Goal: Transaction & Acquisition: Purchase product/service

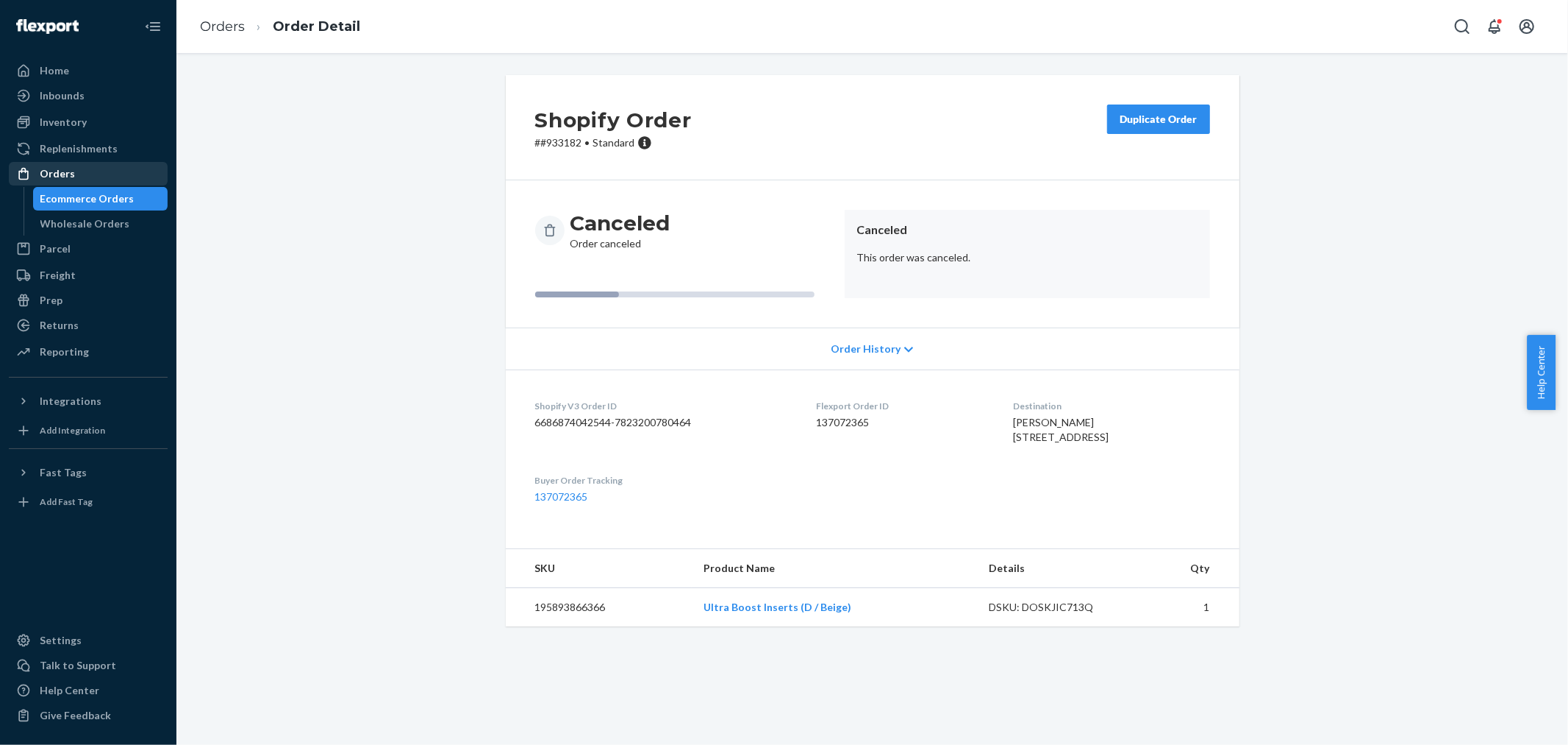
click at [89, 171] on div "Orders" at bounding box center [88, 173] width 156 height 20
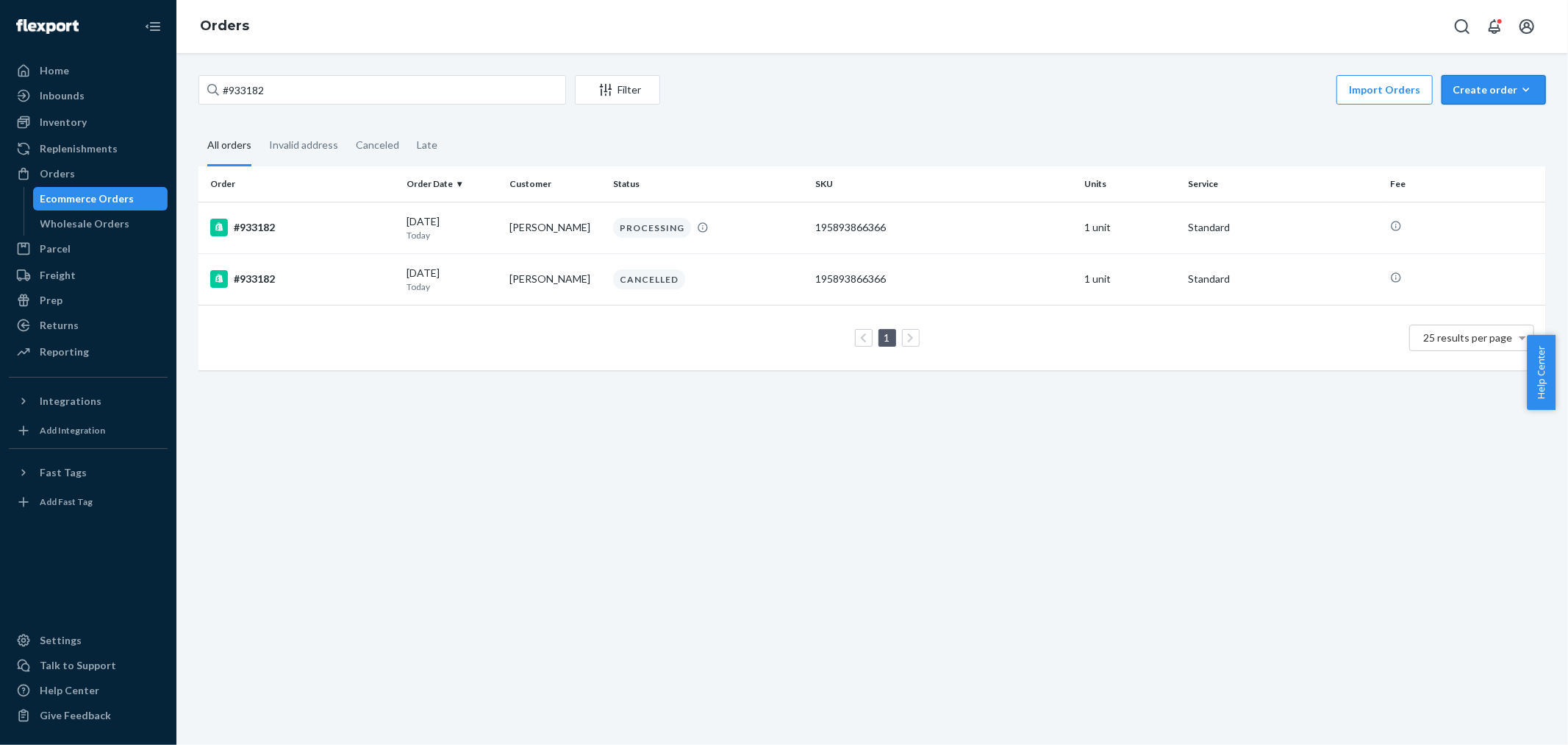
click at [1468, 86] on div "Create order" at bounding box center [1494, 89] width 83 height 14
click at [1469, 112] on span "Ecommerce order" at bounding box center [1455, 107] width 81 height 11
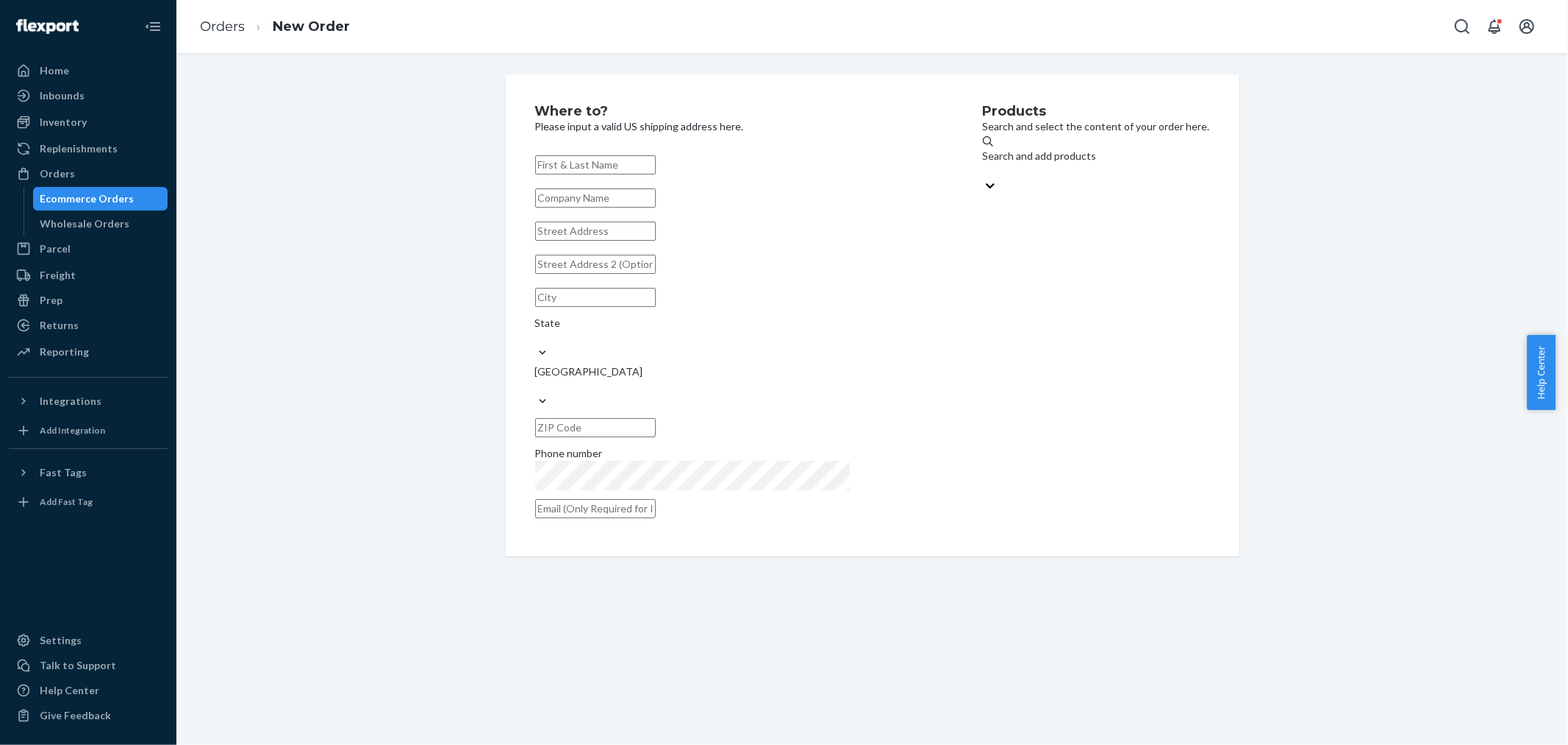
click at [983, 171] on div "Search and add products" at bounding box center [1096, 163] width 227 height 30
click at [983, 171] on input "Search and add products" at bounding box center [984, 170] width 2 height 14
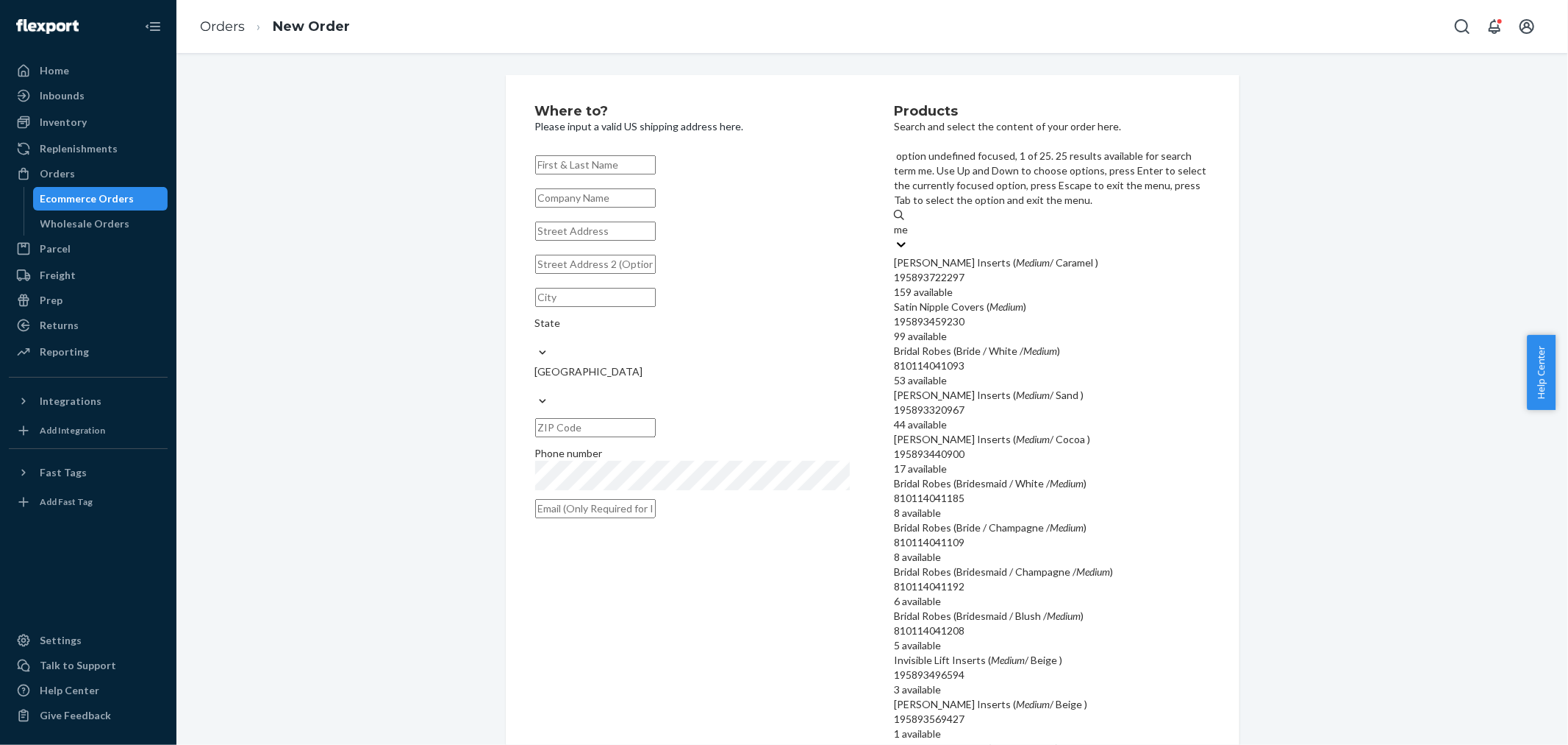
type input "m"
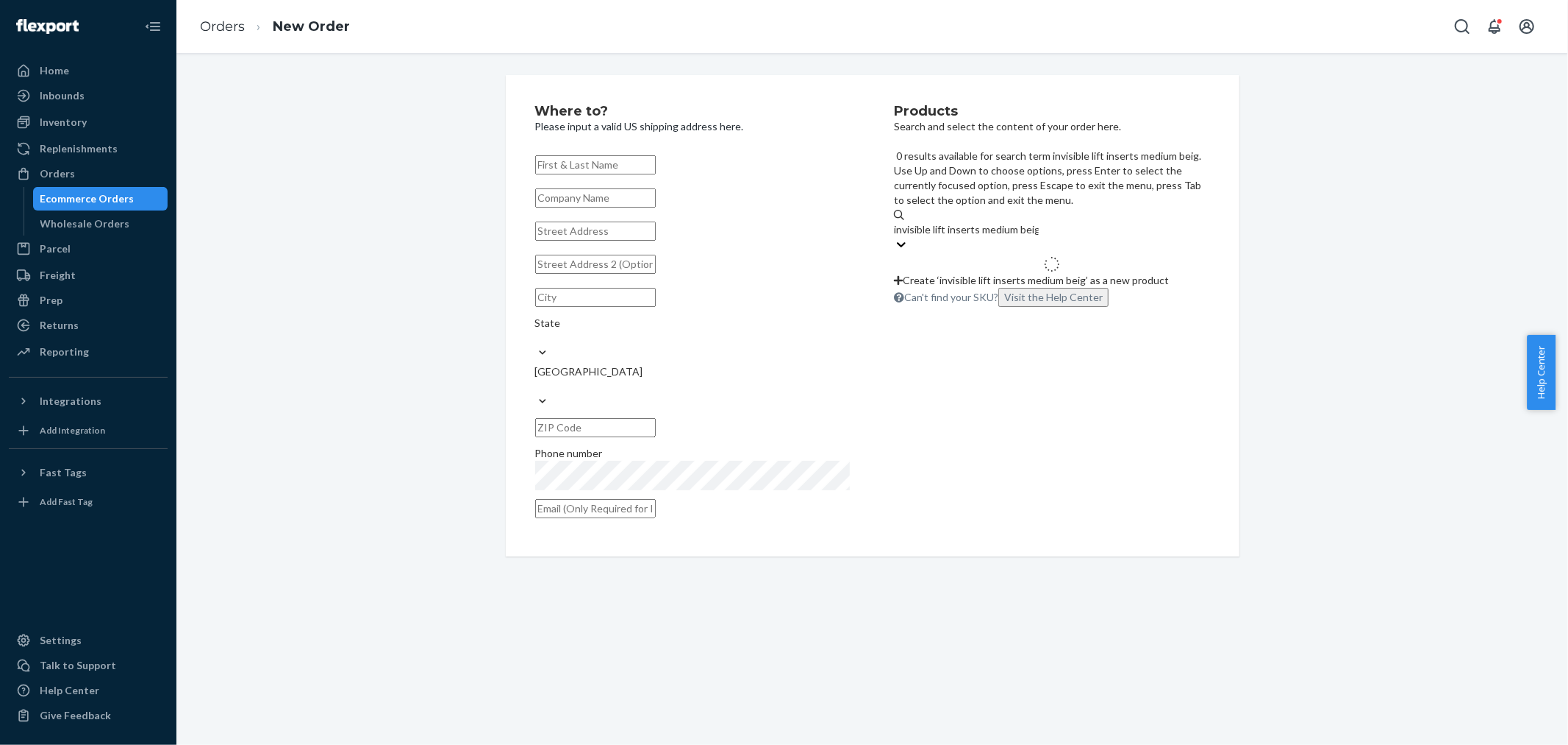
type input "invisible lift inserts medium beige"
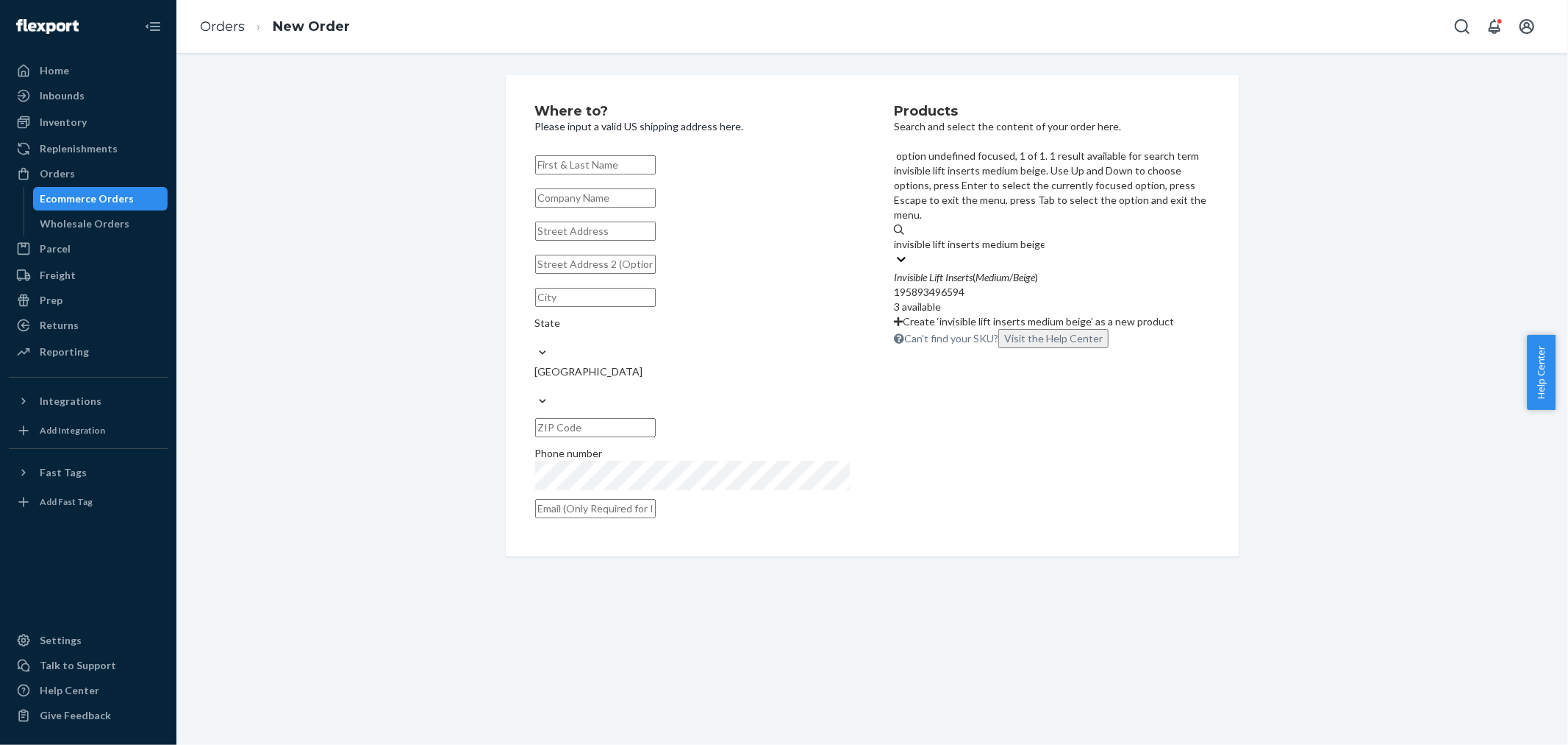
click at [1041, 270] on div "Invisible Lift Inserts ( Medium / Beige )" at bounding box center [1052, 277] width 315 height 14
click at [1041, 236] on input "invisible lift inserts medium beige" at bounding box center [969, 243] width 151 height 14
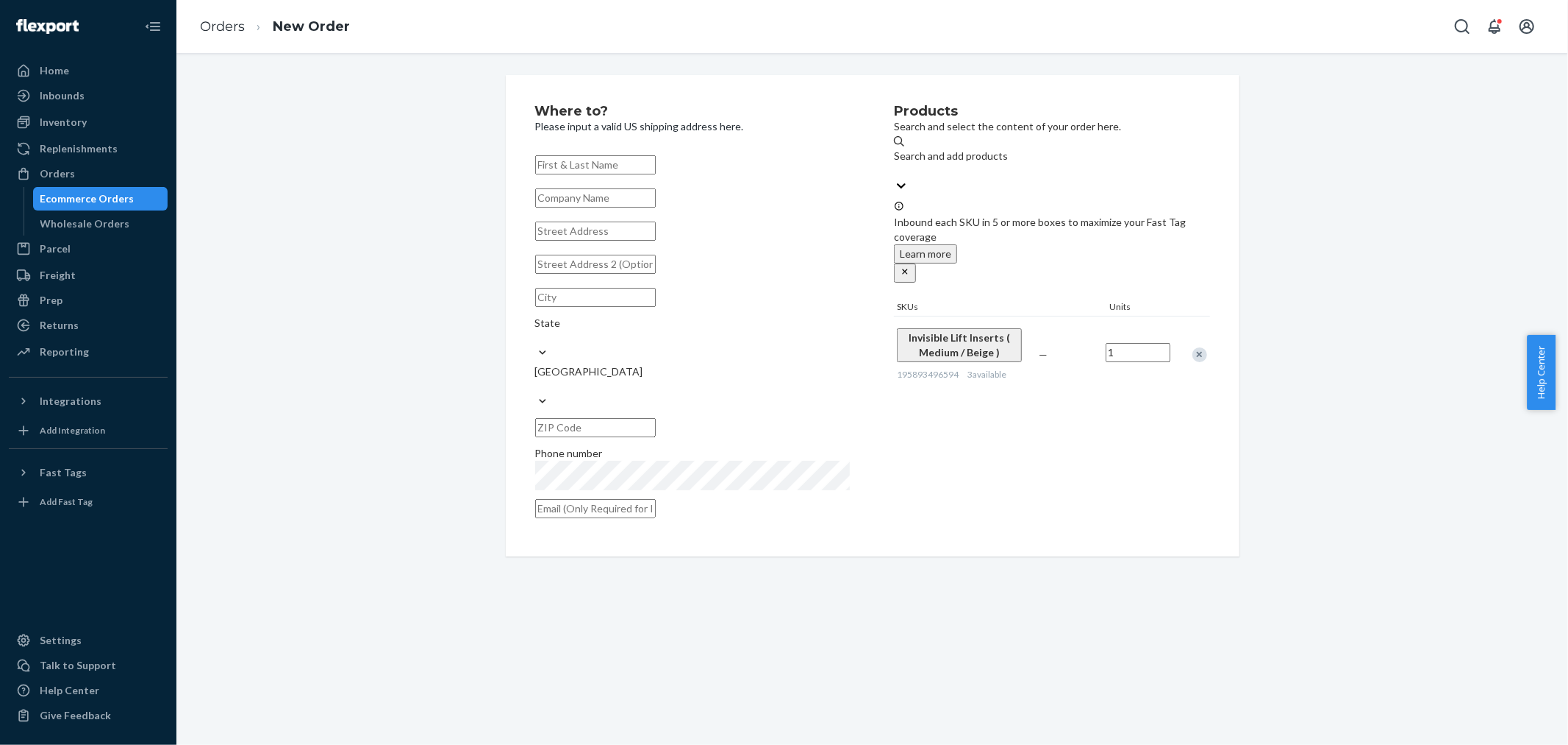
click at [1303, 68] on div "Where to? Please input a valid US shipping address here. State United States Ph…" at bounding box center [872, 398] width 1392 height 691
click at [636, 228] on div "State [GEOGRAPHIC_DATA] Phone number" at bounding box center [693, 336] width 315 height 373
click at [635, 240] on input "text" at bounding box center [596, 231] width 121 height 19
paste input "[STREET_ADDRESS][PERSON_NAME]"
type input "[STREET_ADDRESS][PERSON_NAME]"
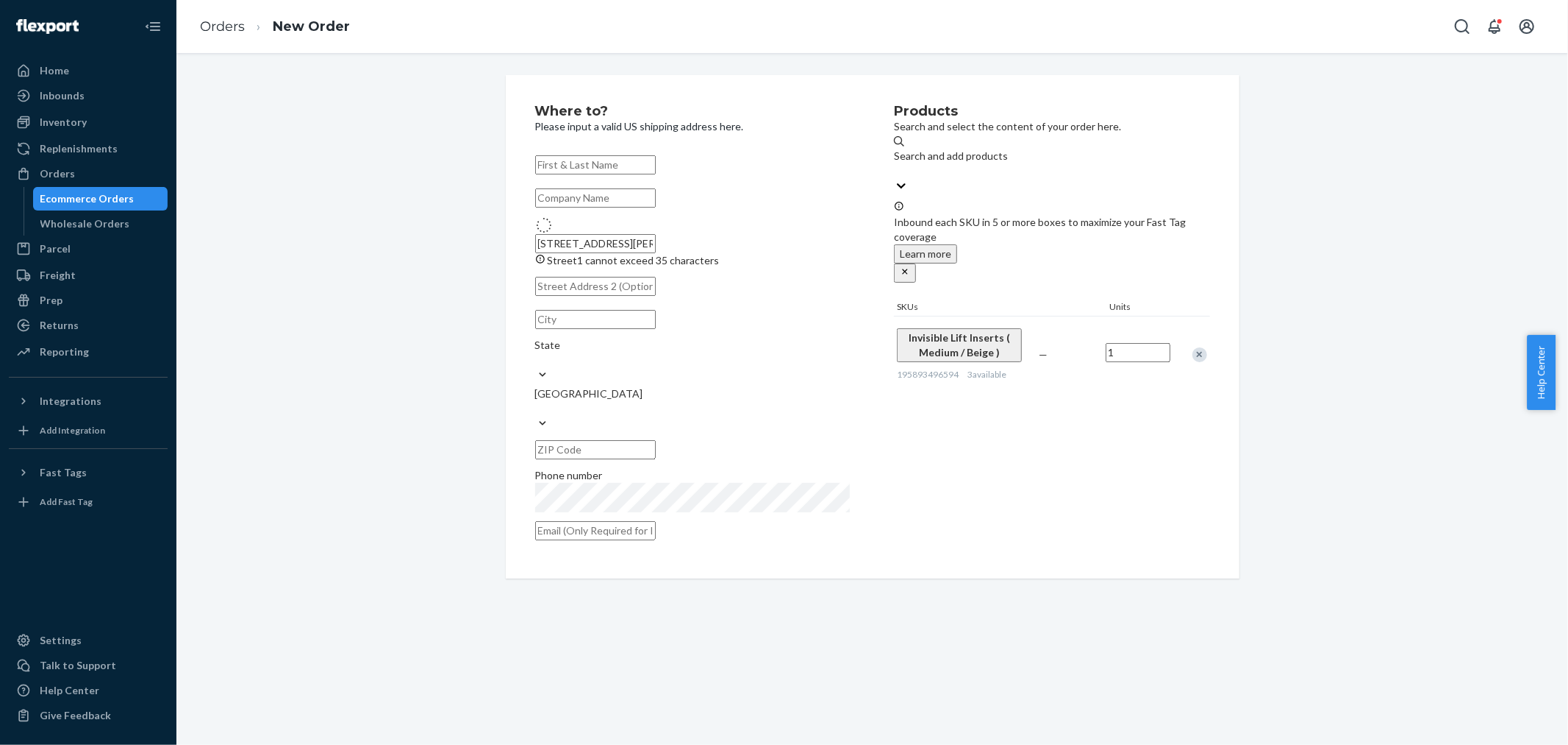
type input "224"
type input "Meriden"
type input "06450"
type input "[STREET_ADDRESS][PERSON_NAME]"
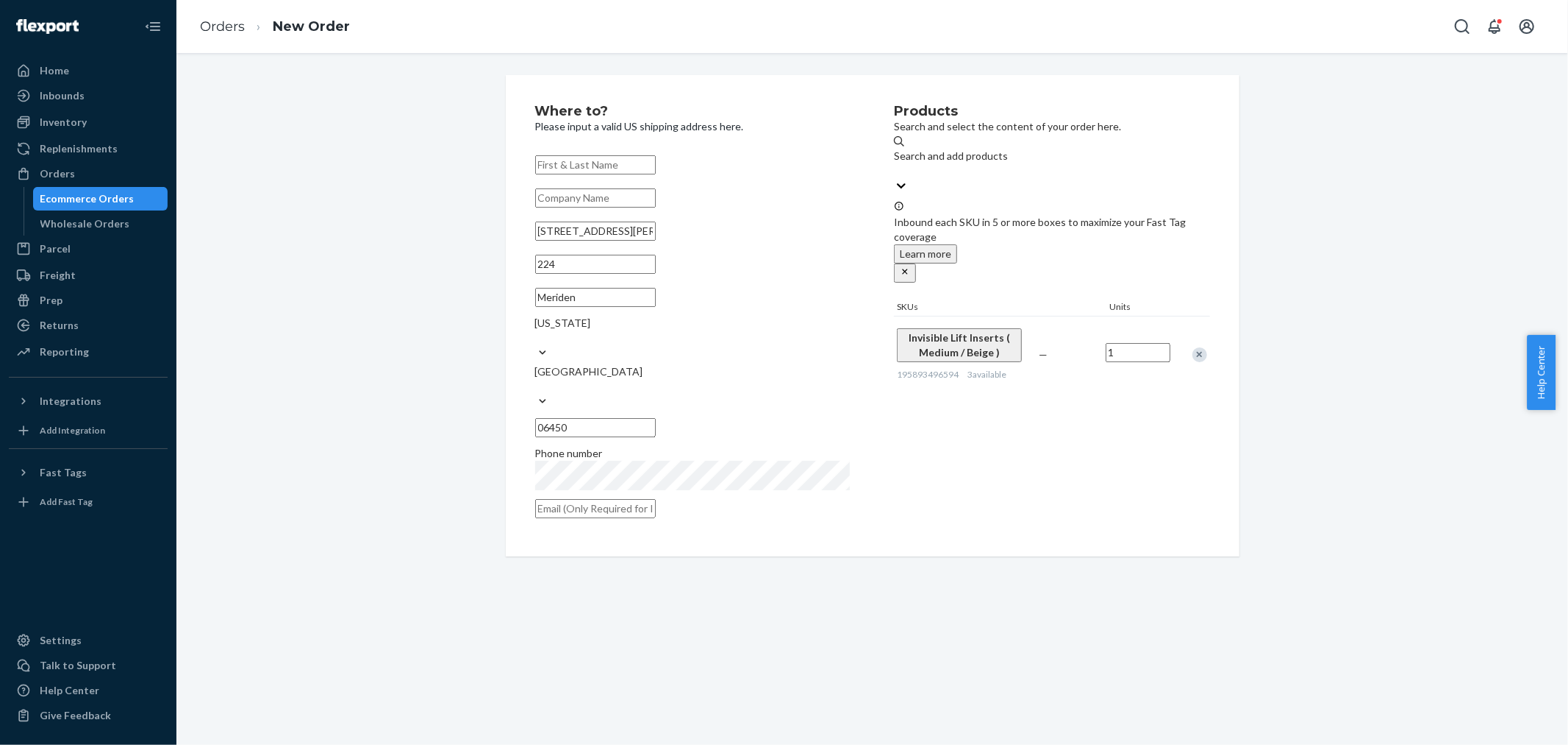
click at [632, 186] on div "[STREET_ADDRESS][PERSON_NAME][US_STATE] Phone number" at bounding box center [693, 336] width 315 height 373
click at [632, 167] on input "text" at bounding box center [596, 164] width 121 height 19
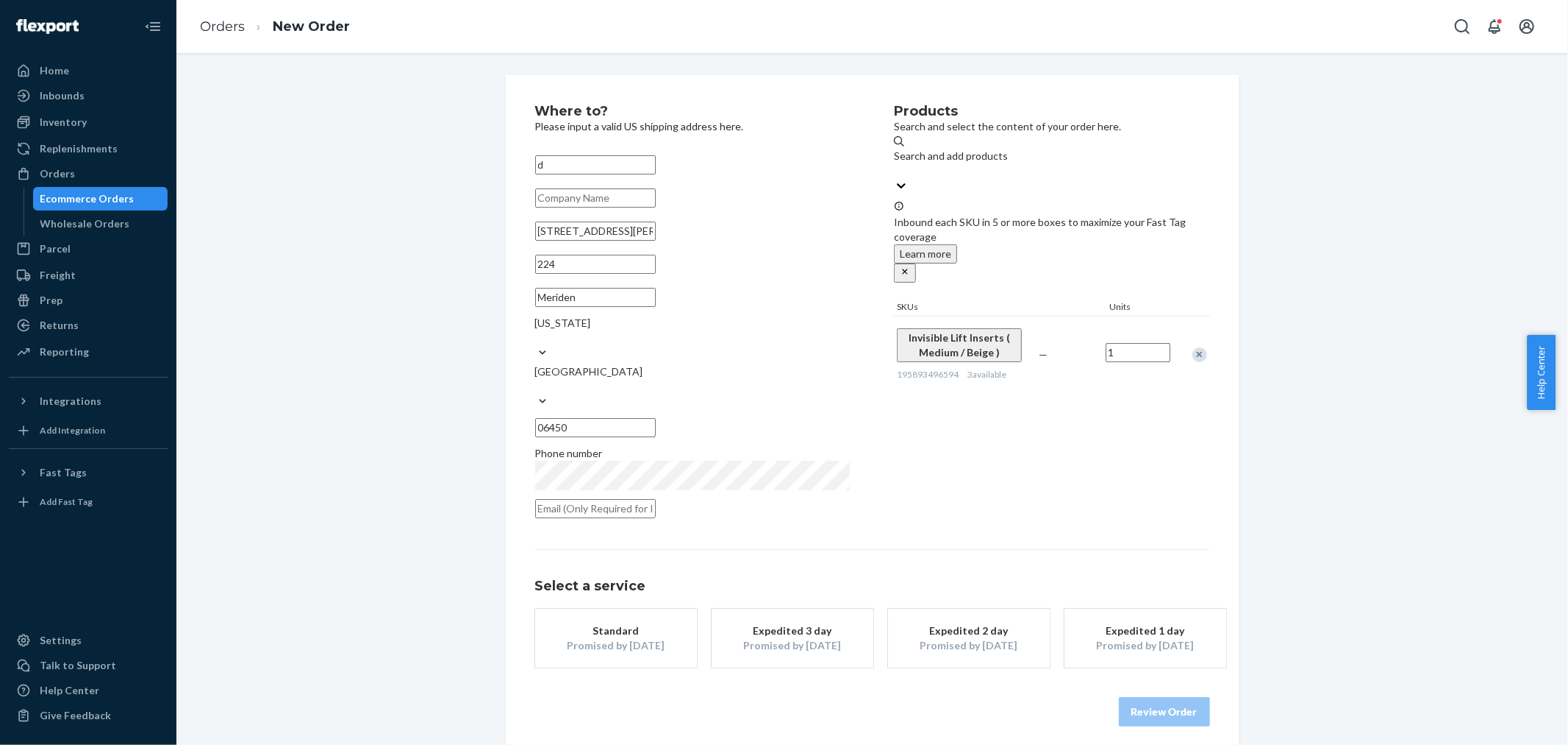
click at [815, 623] on div "Expedited 3 day" at bounding box center [793, 630] width 117 height 14
drag, startPoint x: 565, startPoint y: 166, endPoint x: 512, endPoint y: 166, distance: 53.0
click at [512, 166] on div "Where to? Please input a valid US shipping address here. d [STREET_ADDRESS][PER…" at bounding box center [873, 415] width 734 height 681
type input "[PERSON_NAME]"
click at [1439, 119] on div "Where to? Please input a valid US shipping address here. [PERSON_NAME] [STREET_…" at bounding box center [872, 415] width 1370 height 681
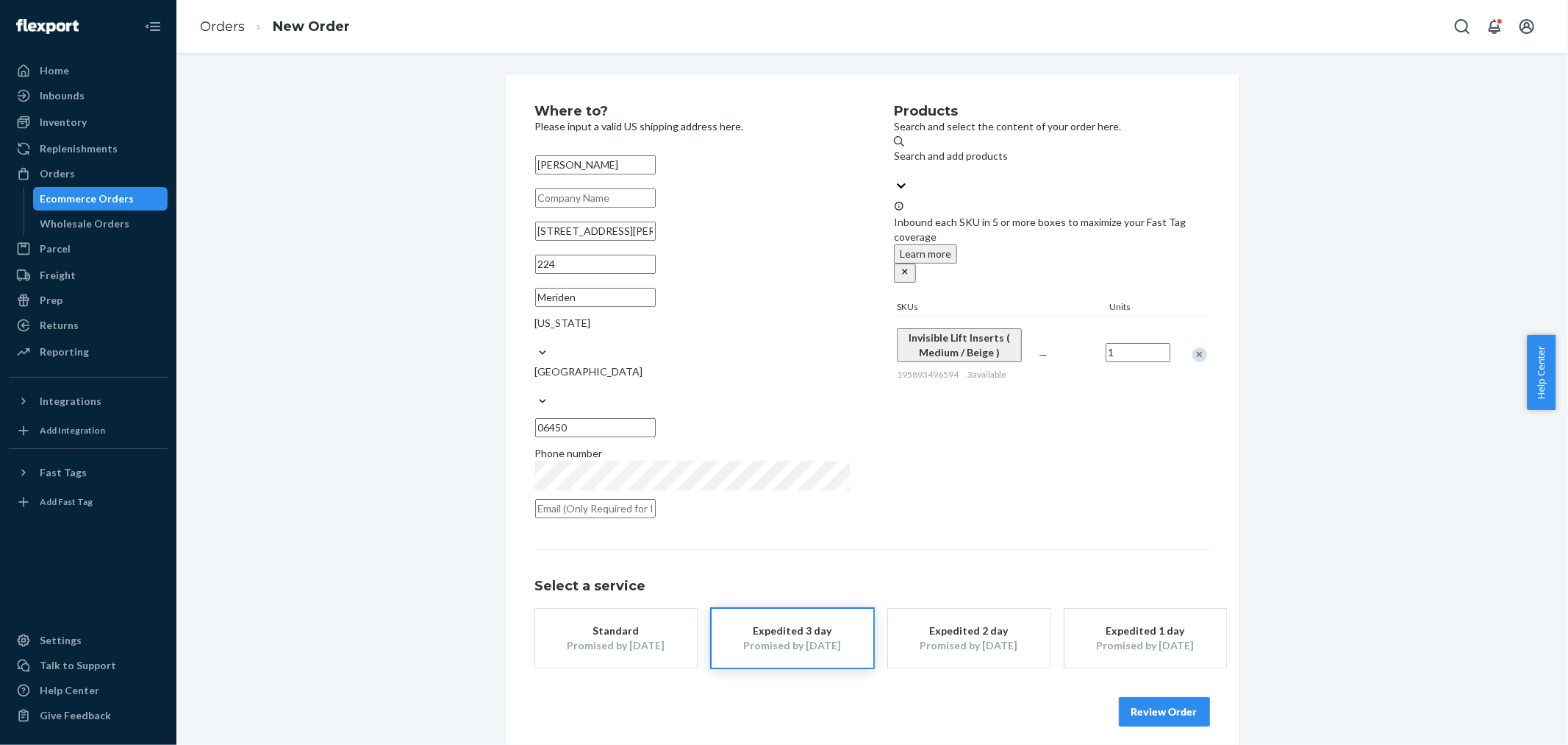
click at [1196, 347] on div "Remove Item" at bounding box center [1199, 354] width 14 height 14
click at [1086, 155] on div "Search and add products" at bounding box center [1052, 163] width 315 height 30
click at [895, 163] on input "Search and add products" at bounding box center [895, 170] width 2 height 14
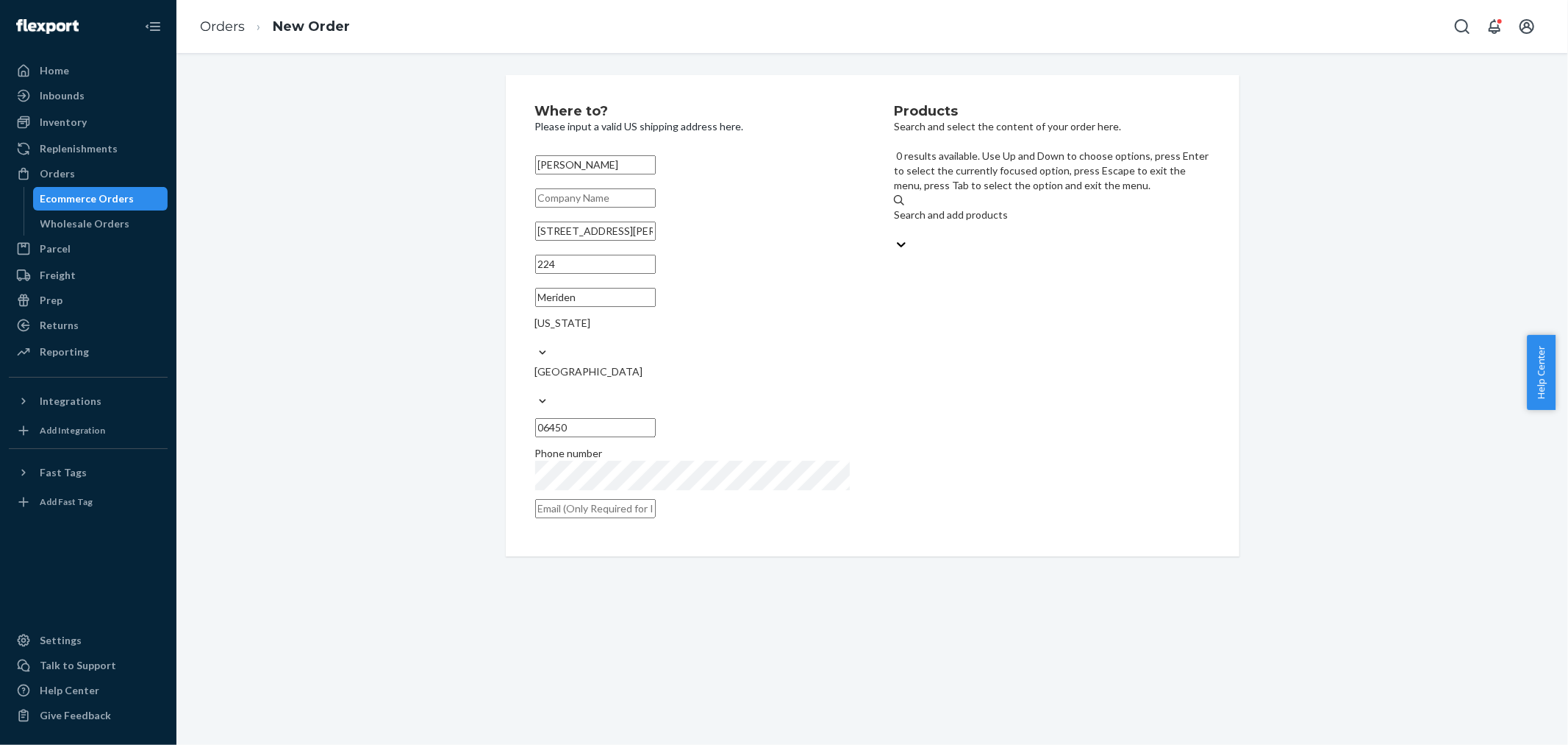
paste input "Ultra Boost Inserts"
type input "Ultra Boost Inserts B/Beige"
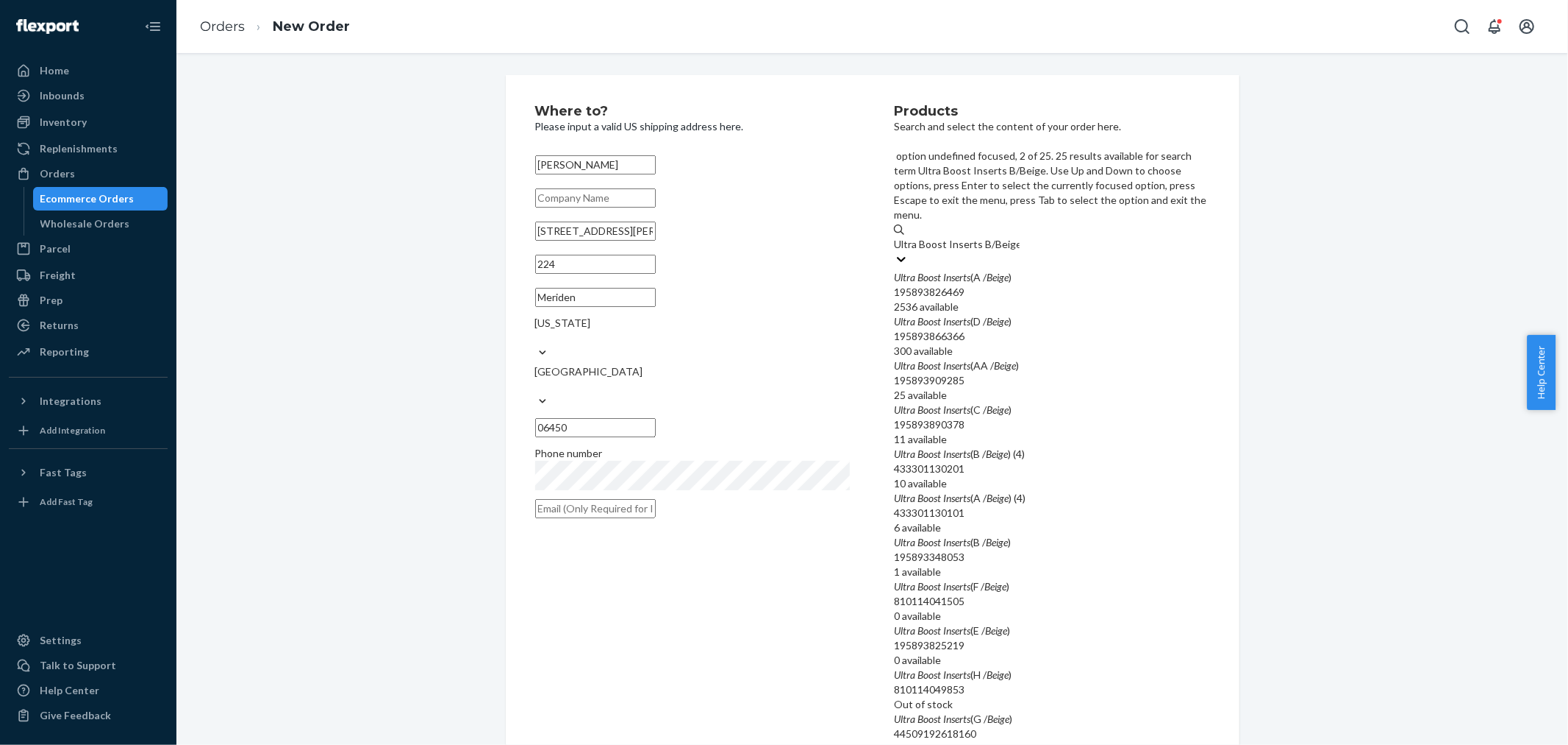
scroll to position [127, 0]
click at [1083, 550] on div "195893348053" at bounding box center [1052, 557] width 315 height 14
click at [1020, 252] on input "Ultra Boost Inserts B/Beige" at bounding box center [957, 243] width 126 height 14
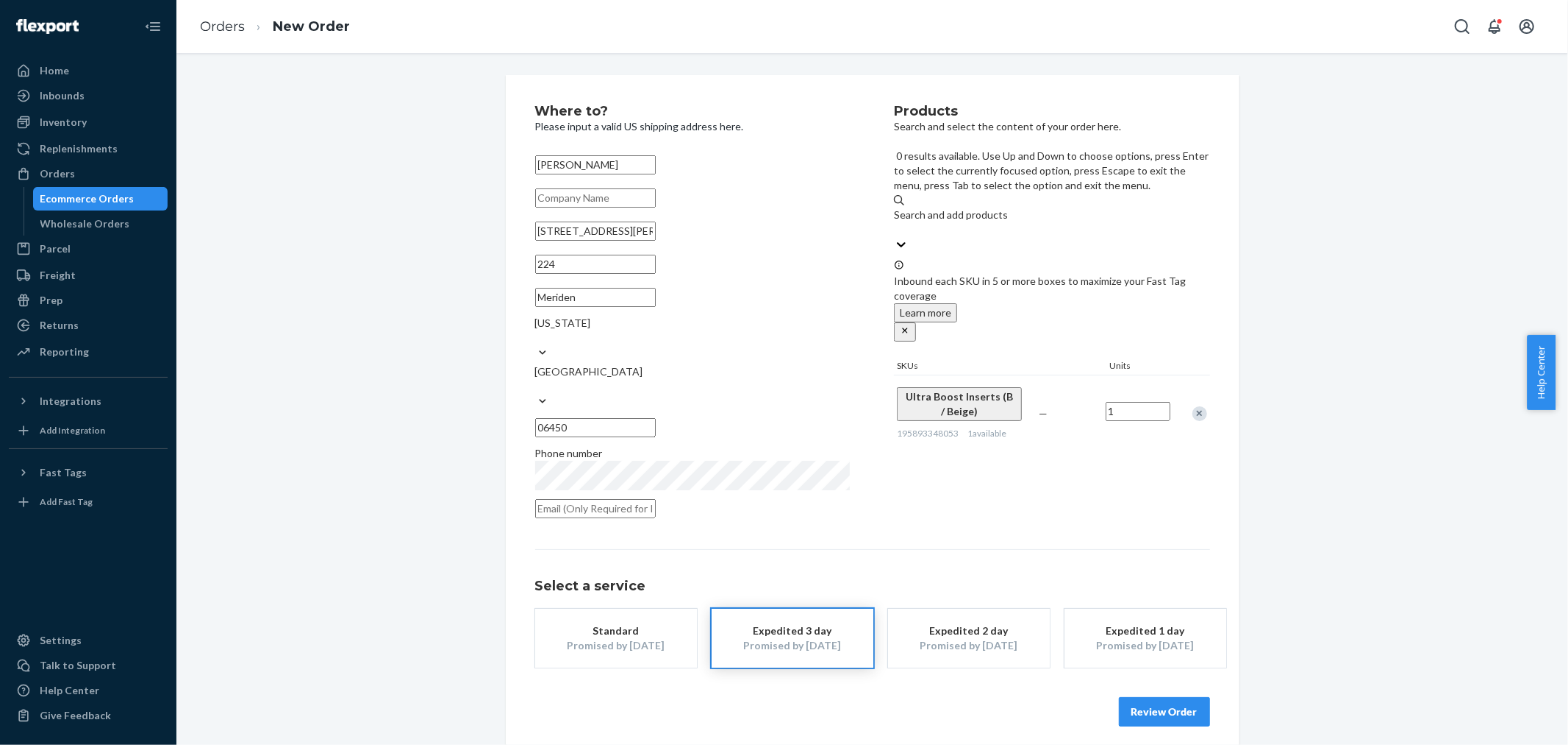
click at [929, 208] on div "Search and add products" at bounding box center [1052, 214] width 315 height 14
click at [895, 222] on input "0 results available. Use Up and Down to choose options, press Enter to select t…" at bounding box center [895, 229] width 2 height 14
paste input "BOOMBA Care Kit"
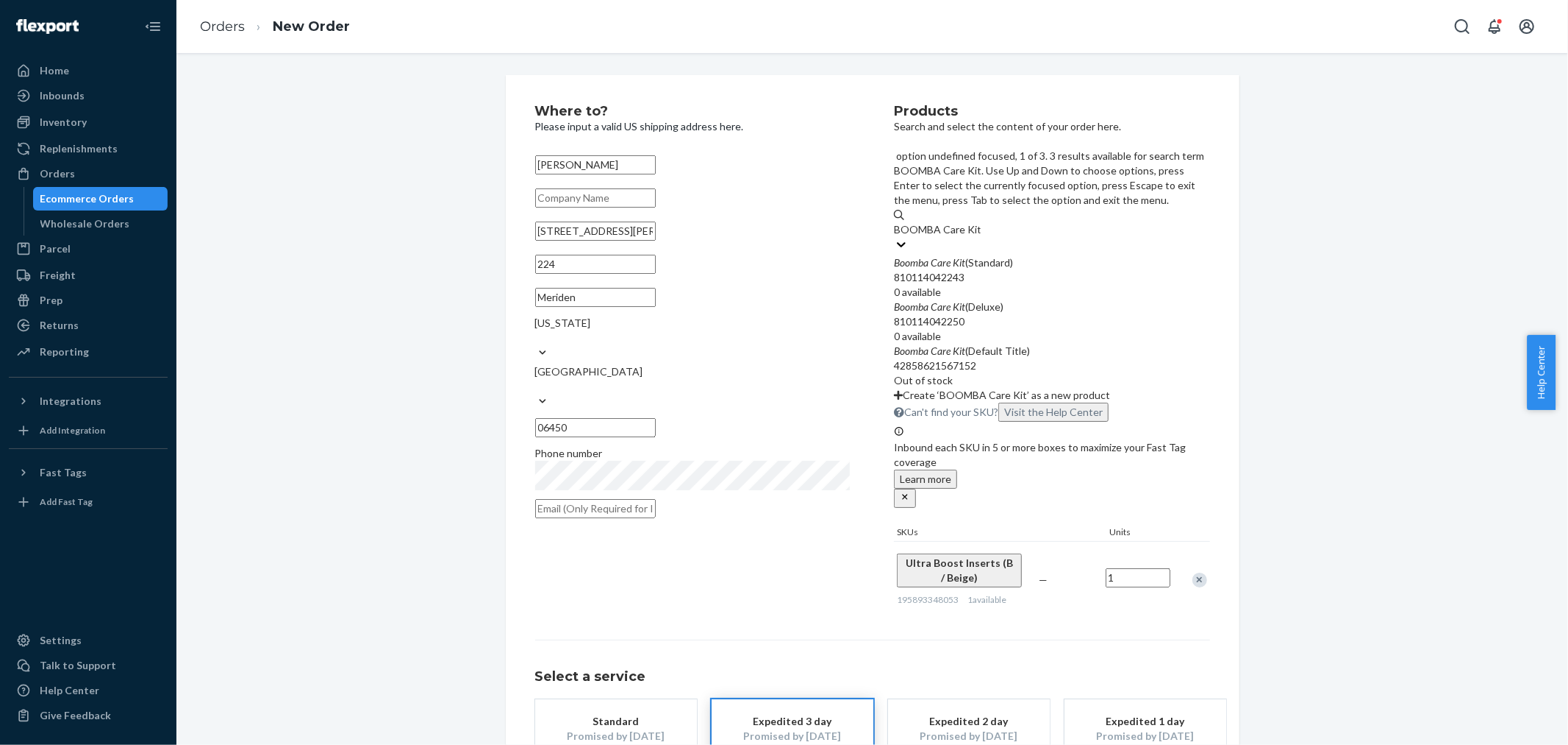
type input "BOOMBA Care Kit"
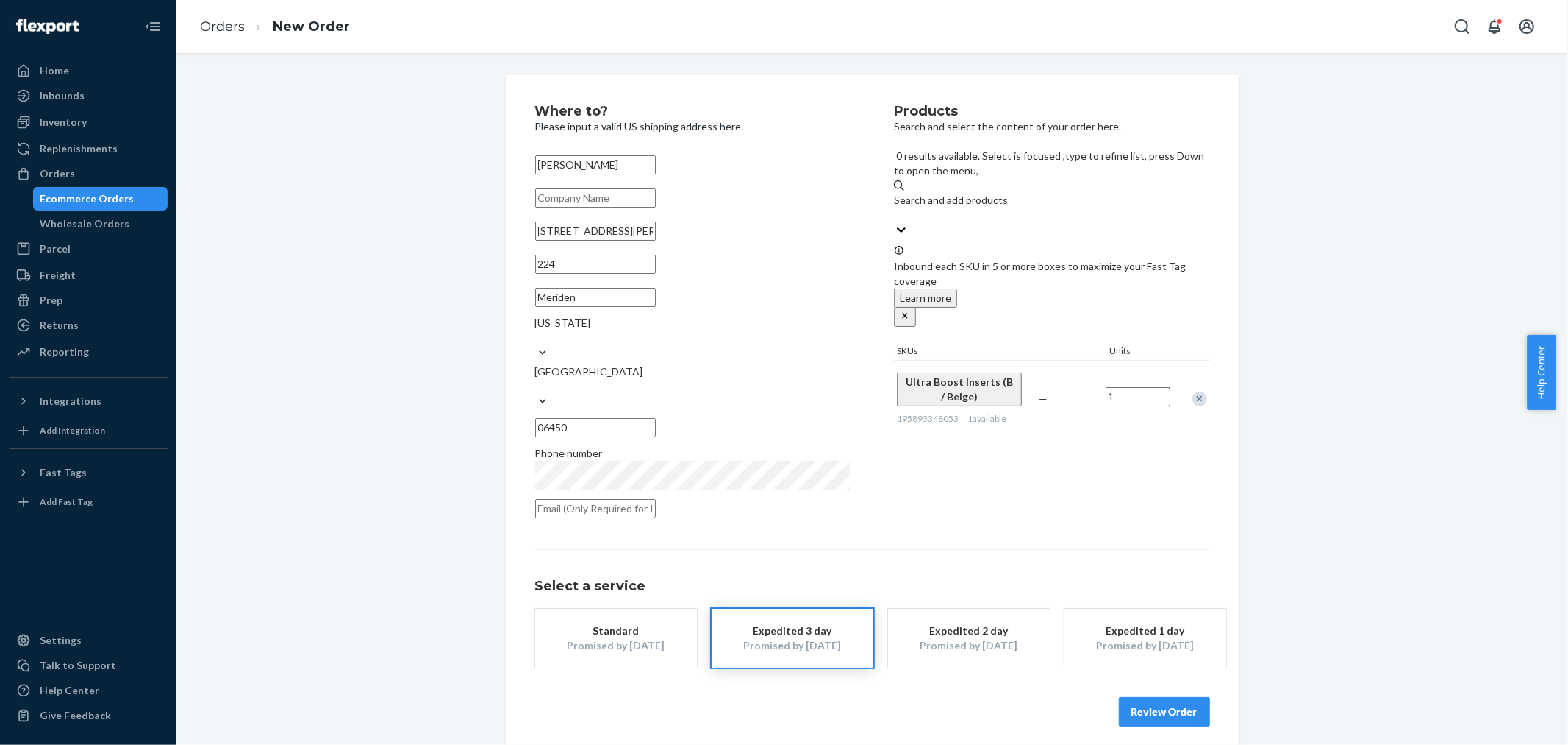
click at [1195, 391] on div "Remove Item" at bounding box center [1199, 398] width 14 height 14
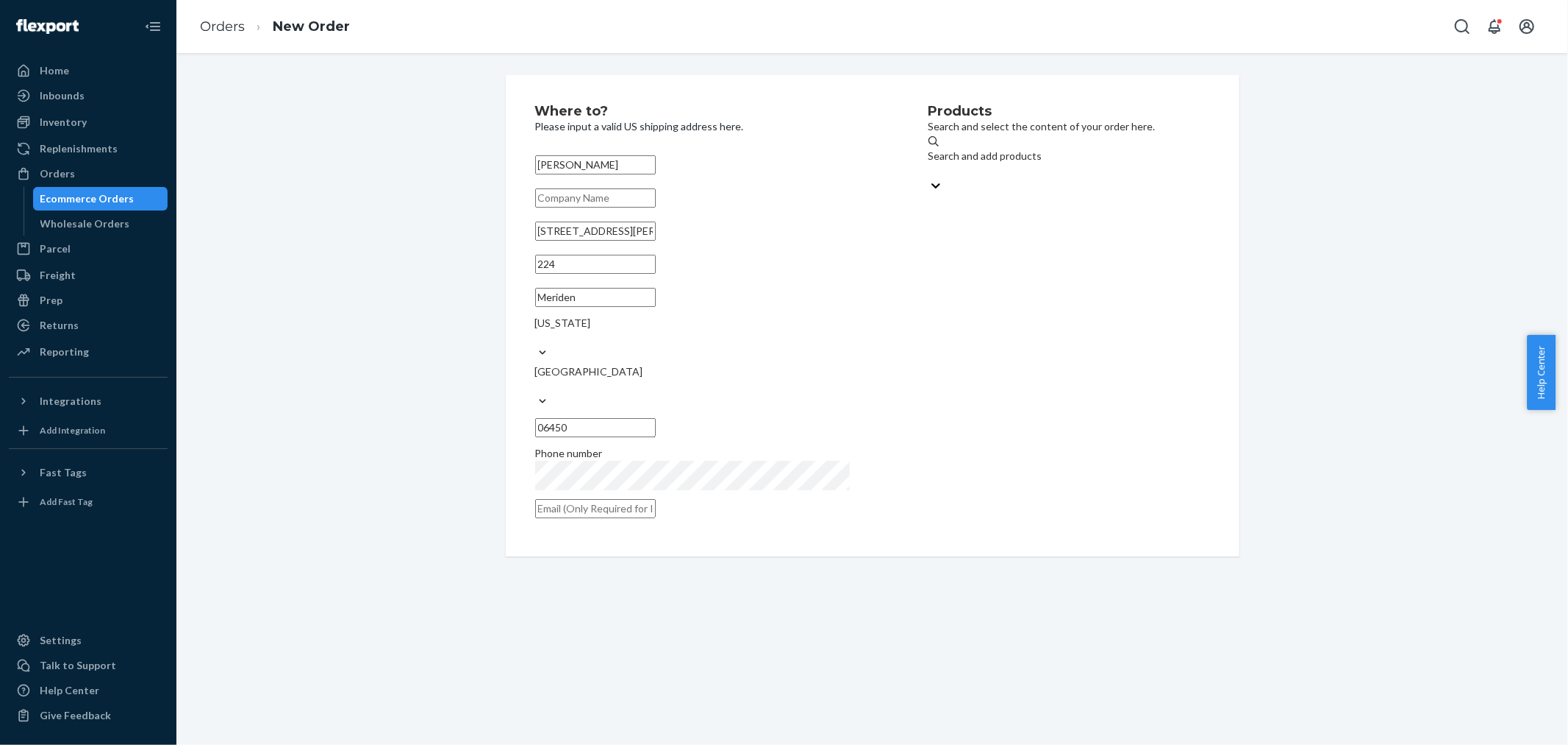
click at [1051, 164] on div "Search and add products" at bounding box center [1069, 163] width 282 height 30
click at [930, 164] on input "Search and add products" at bounding box center [930, 170] width 2 height 14
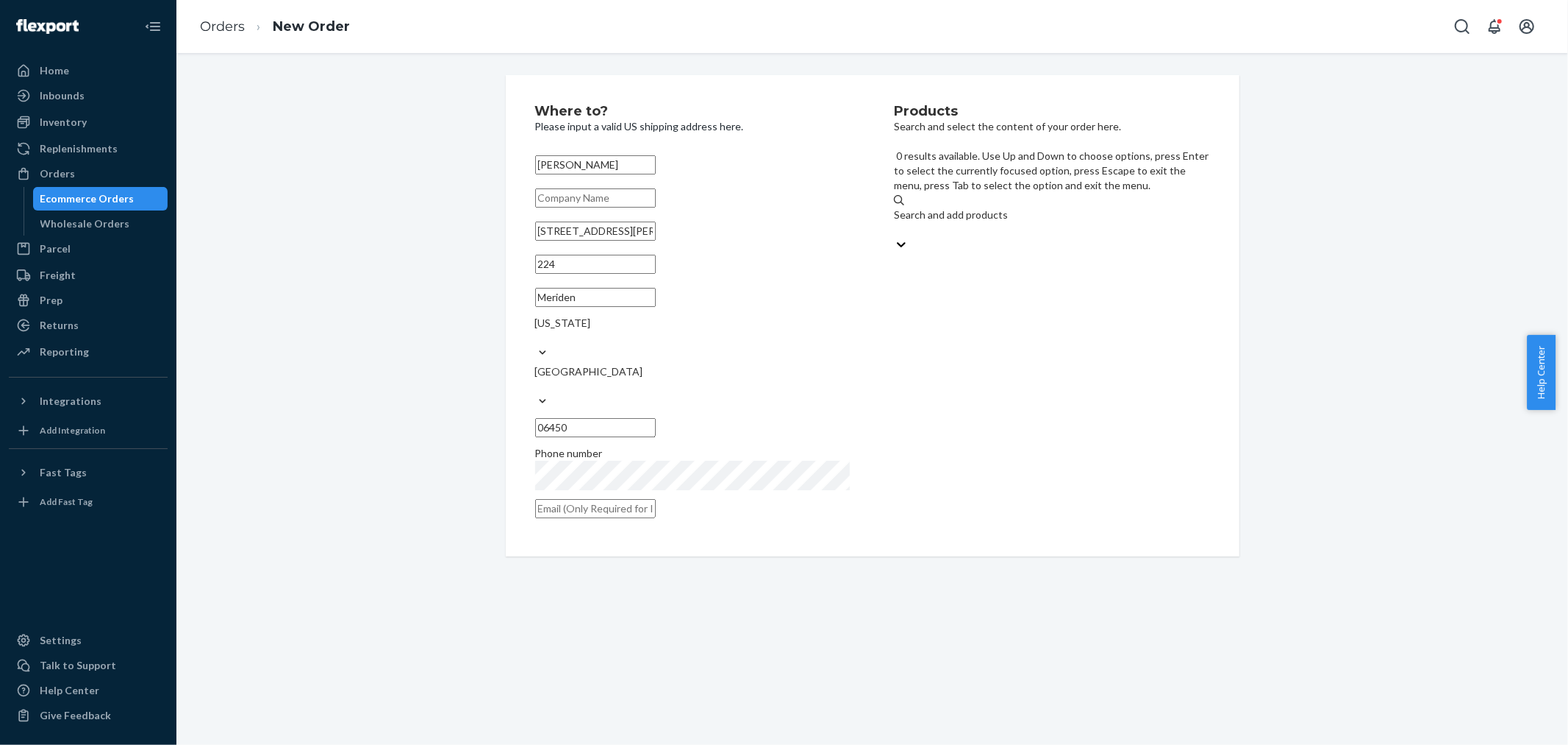
paste input "Invisible Lift Inserts"
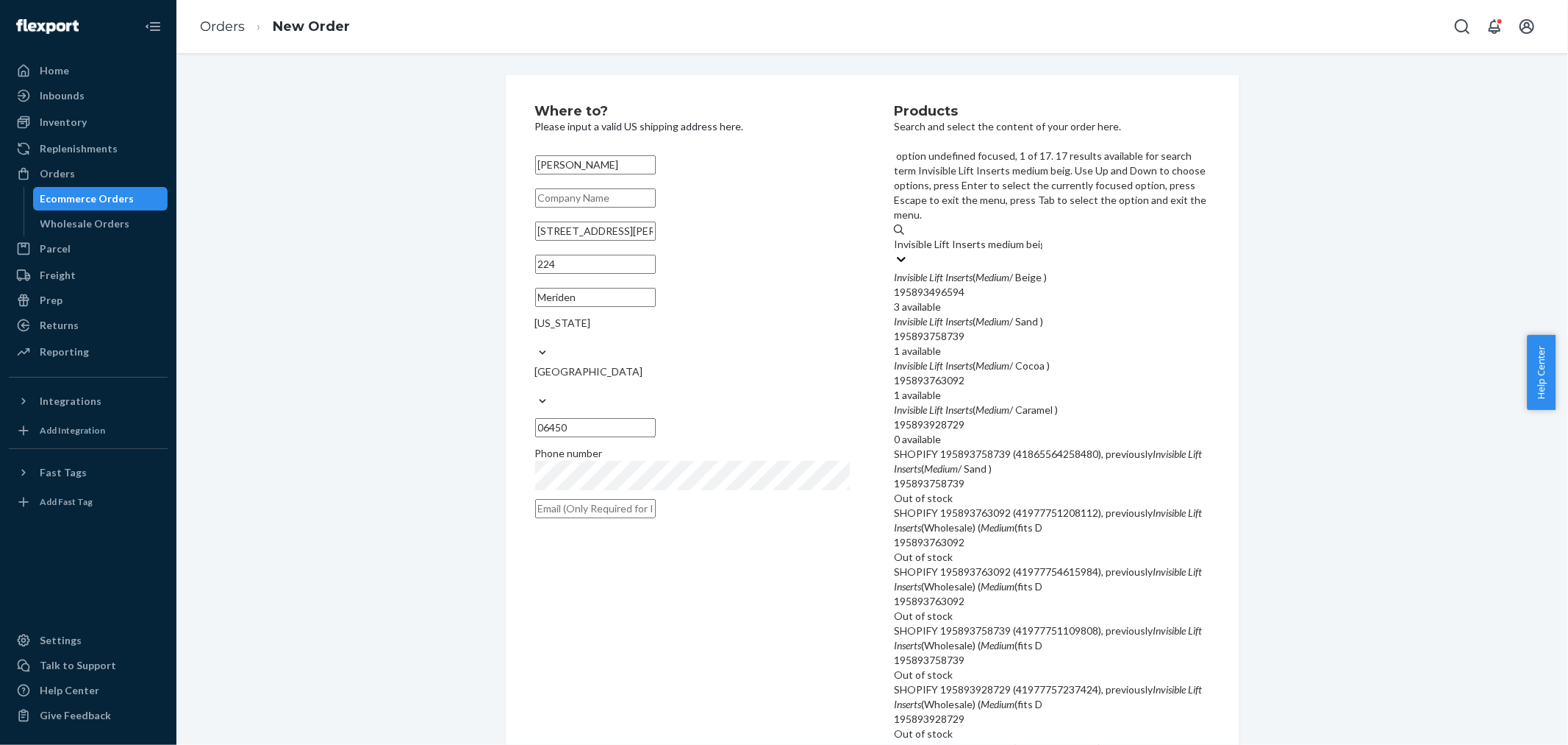
type input "Invisible Lift Inserts medium beige"
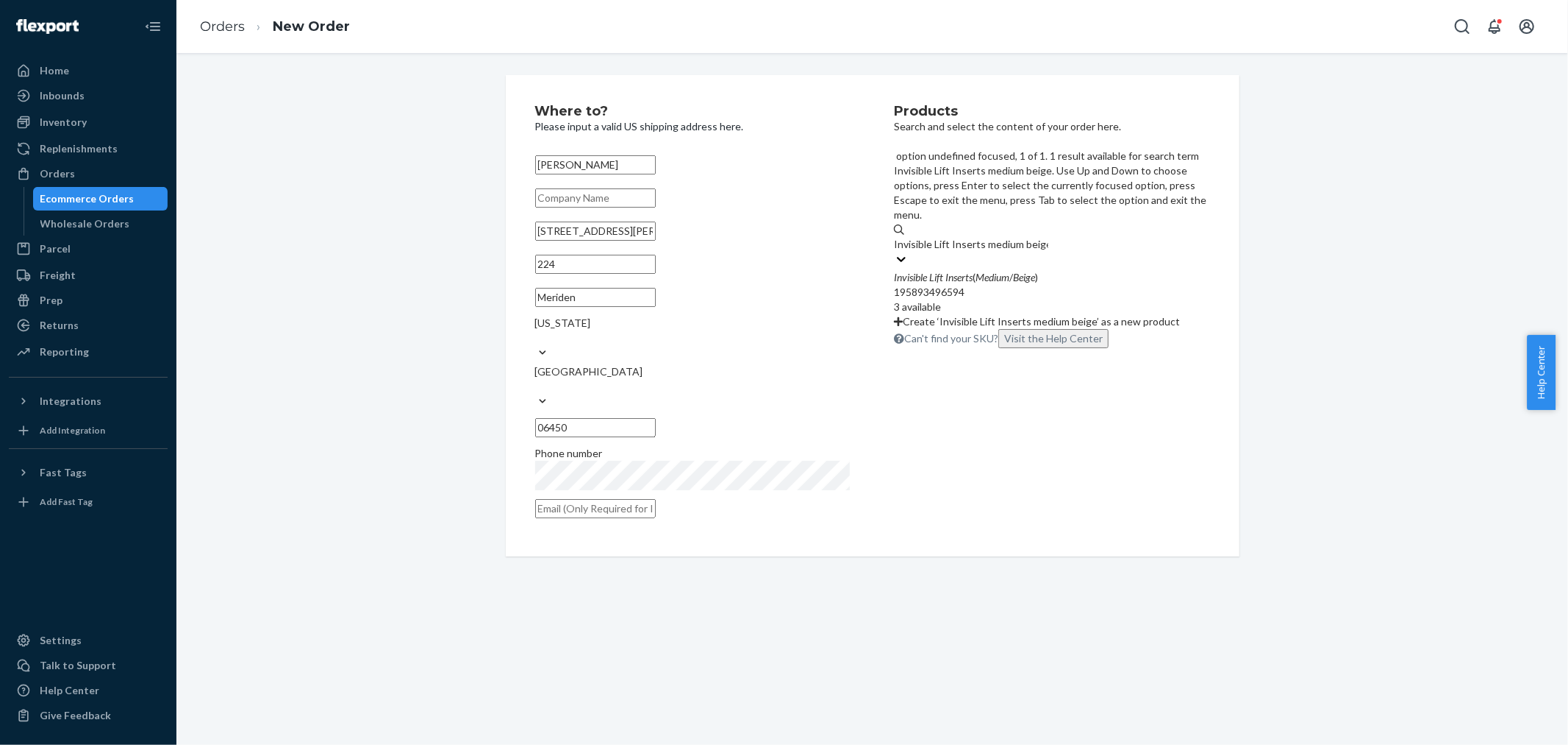
click at [1123, 285] on div "195893496594" at bounding box center [1052, 291] width 315 height 14
click at [1048, 236] on input "Invisible Lift Inserts medium beige" at bounding box center [971, 243] width 155 height 14
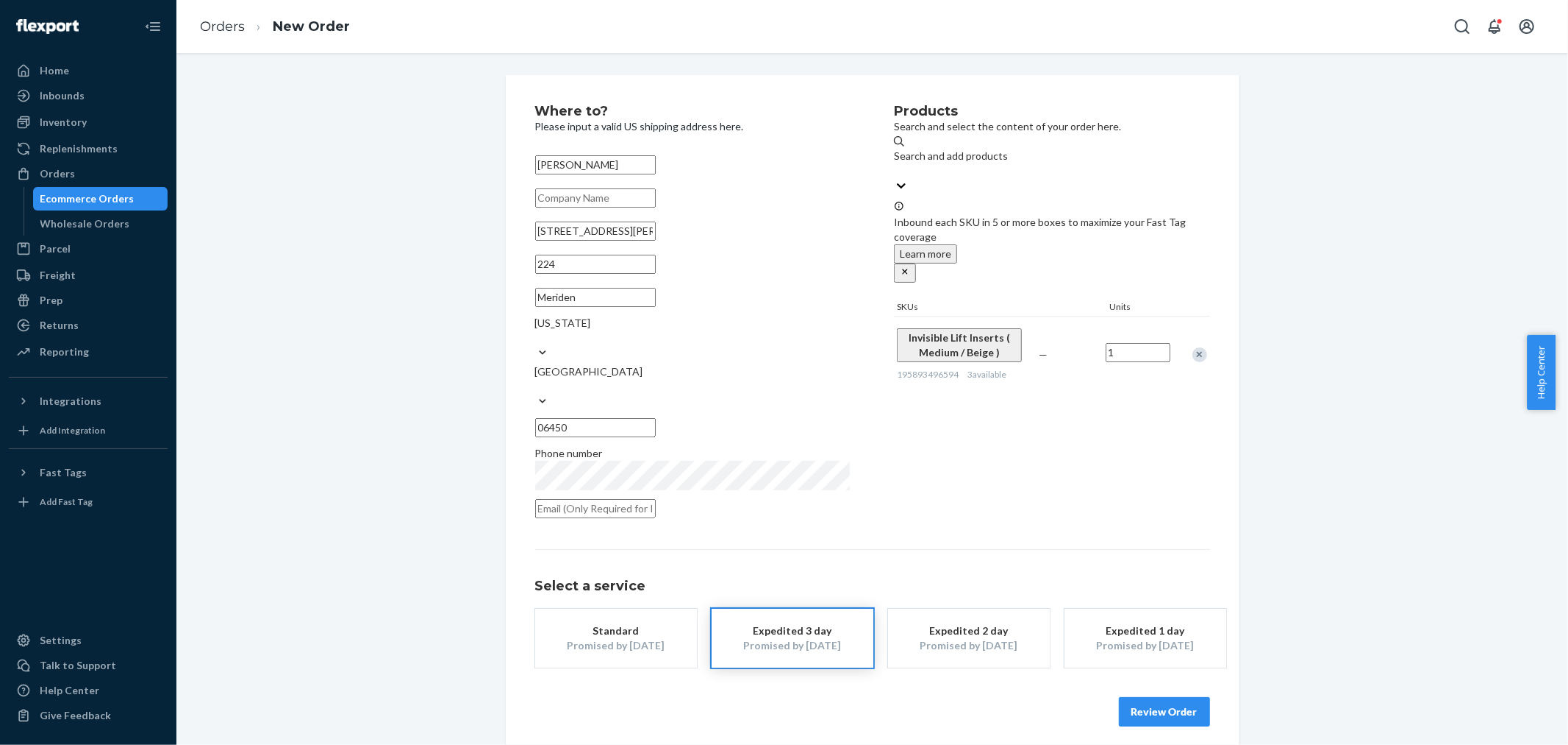
drag, startPoint x: 646, startPoint y: 254, endPoint x: 488, endPoint y: 254, distance: 158.0
click at [495, 254] on div "Where to? Please input a valid US shipping address here. [PERSON_NAME] [STREET_…" at bounding box center [872, 415] width 756 height 681
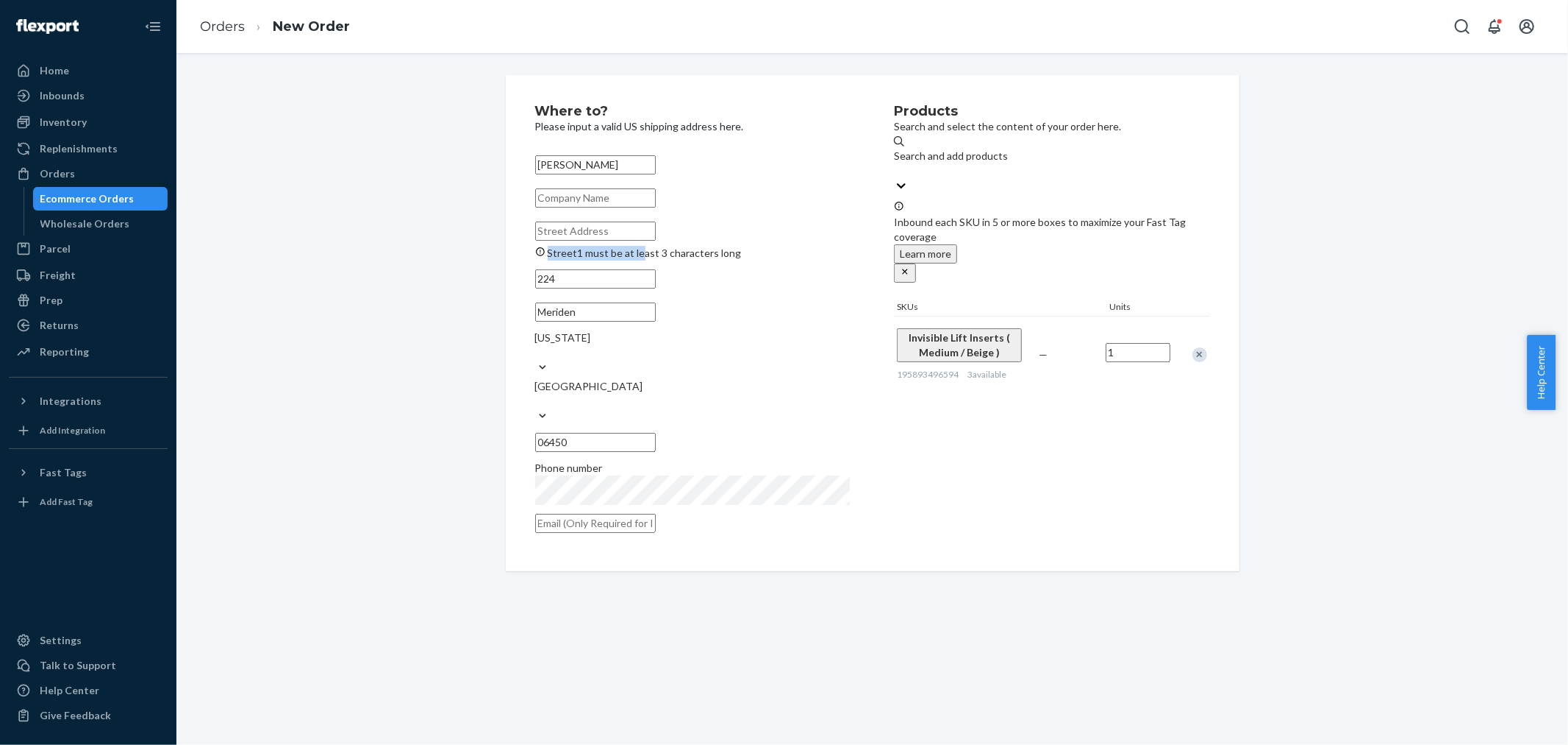
drag, startPoint x: 622, startPoint y: 283, endPoint x: 404, endPoint y: 283, distance: 218.0
click at [404, 283] on div "Where to? Please input a valid US shipping address here. [PERSON_NAME] Street1 …" at bounding box center [872, 323] width 1370 height 496
drag, startPoint x: 572, startPoint y: 290, endPoint x: 454, endPoint y: 311, distance: 119.9
click at [454, 311] on div "Where to? Please input a valid US shipping address here. [PERSON_NAME] Street1 …" at bounding box center [872, 323] width 1370 height 496
drag, startPoint x: 563, startPoint y: 310, endPoint x: 394, endPoint y: 310, distance: 169.0
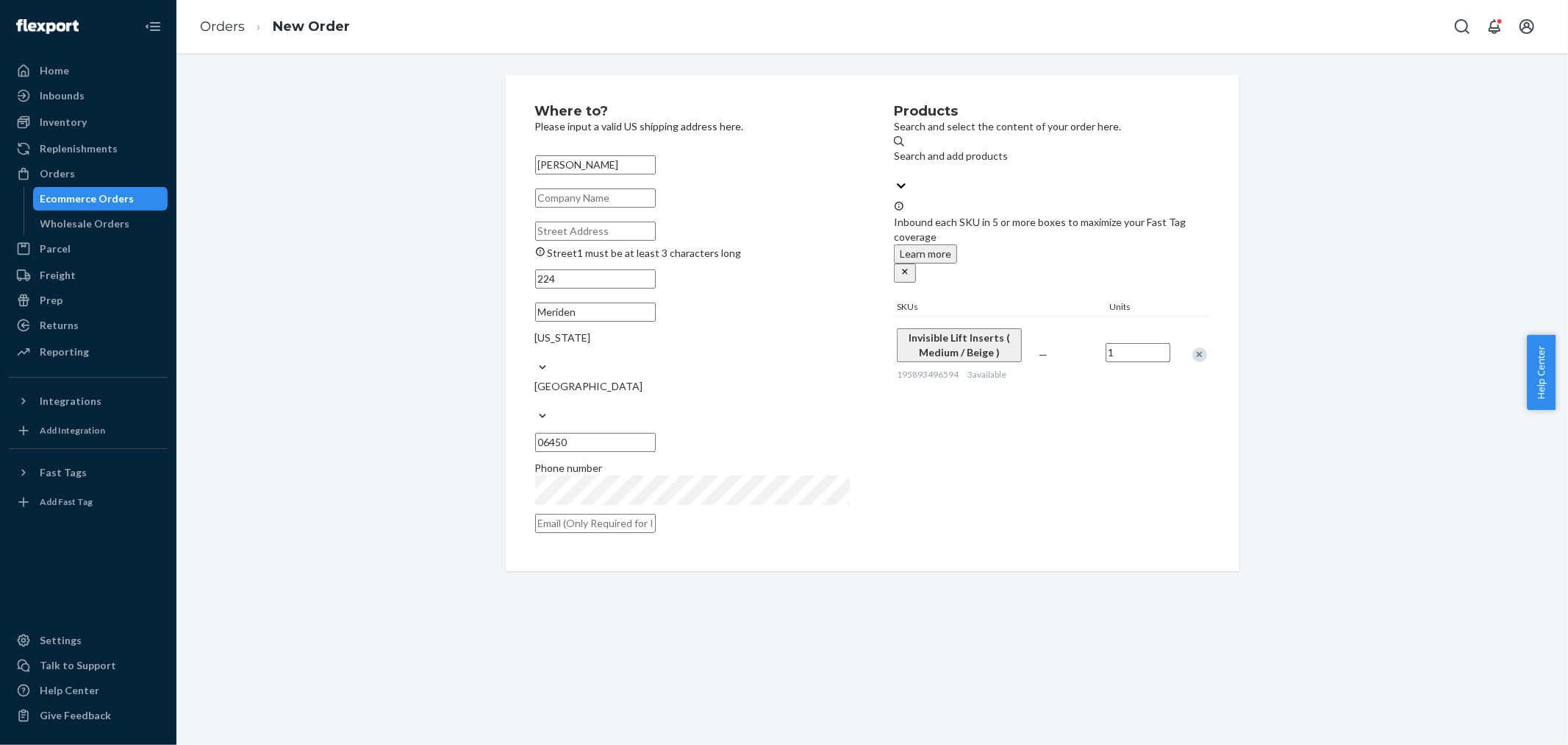
click at [394, 310] on div "Where to? Please input a valid US shipping address here. [PERSON_NAME] Street1 …" at bounding box center [872, 323] width 1370 height 496
click at [569, 240] on input "Street1 must be at least 3 characters long" at bounding box center [596, 231] width 121 height 19
paste input "[STREET_ADDRESS][PERSON_NAME]"
type input "[STREET_ADDRESS][PERSON_NAME]"
type input "224"
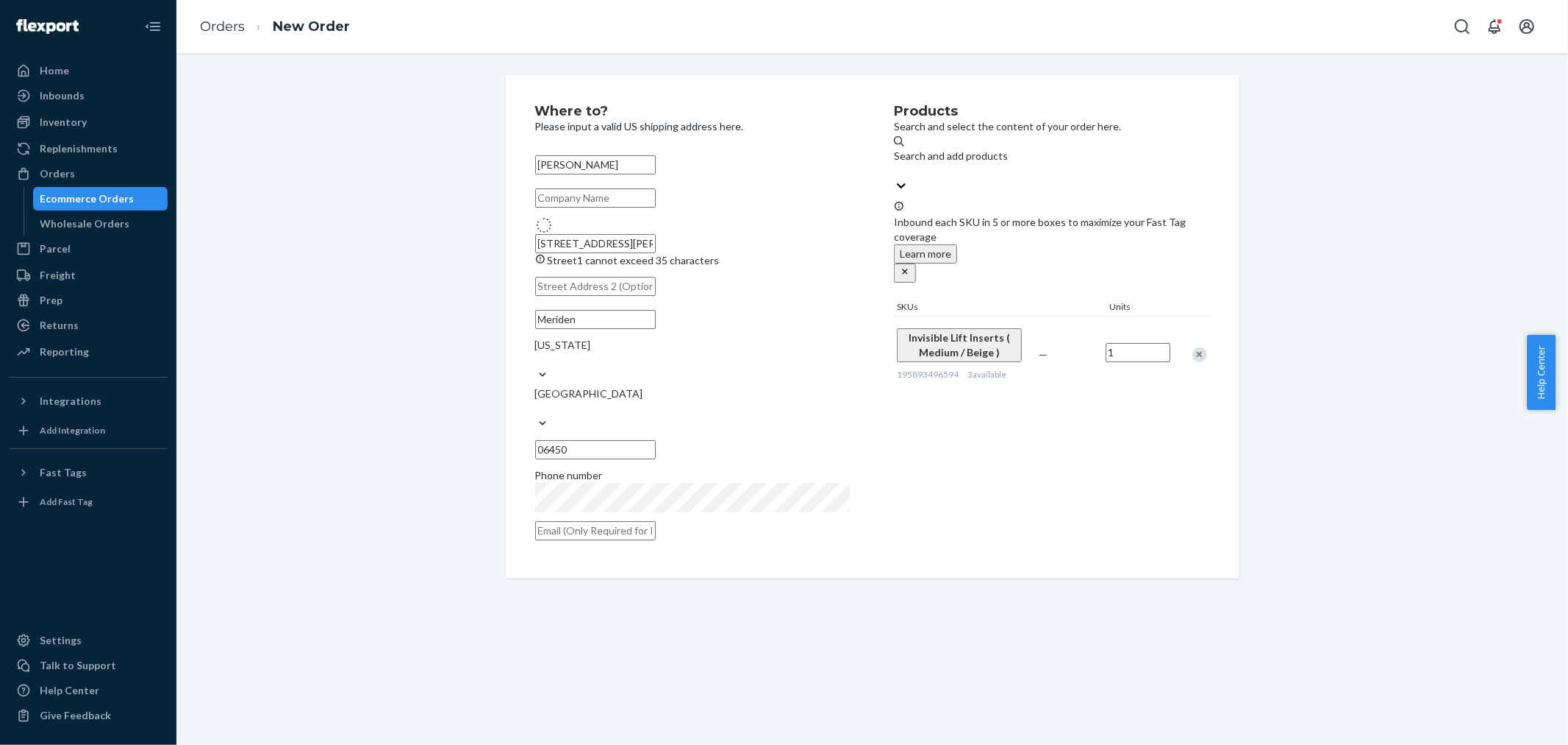
type input "[STREET_ADDRESS][PERSON_NAME]"
click at [740, 268] on div "[PERSON_NAME] [STREET_ADDRESS][PERSON_NAME] cannot exceed 35 characters [STREET…" at bounding box center [693, 347] width 315 height 395
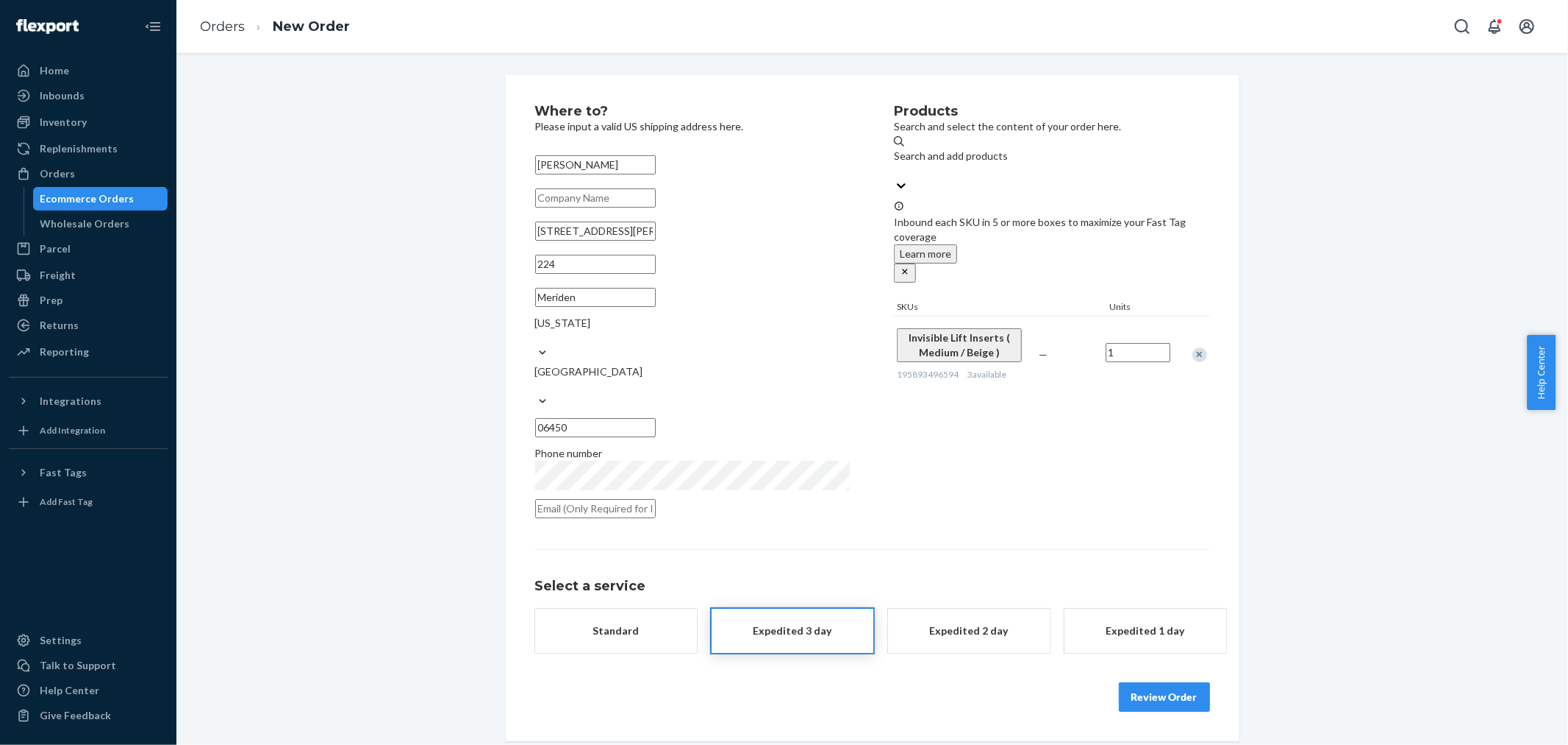
click at [656, 208] on input "text" at bounding box center [596, 198] width 121 height 19
click at [995, 496] on div "Products Search and select the content of your order here. Search and add produ…" at bounding box center [1052, 315] width 315 height 422
drag, startPoint x: 1394, startPoint y: 228, endPoint x: 1392, endPoint y: 238, distance: 10.2
click at [1393, 231] on div "Where to? Please input a valid US shipping address here. [PERSON_NAME] [STREET_…" at bounding box center [872, 415] width 1370 height 681
click at [1373, 415] on div "Where to? Please input a valid US shipping address here. [PERSON_NAME] [STREET_…" at bounding box center [872, 415] width 1370 height 681
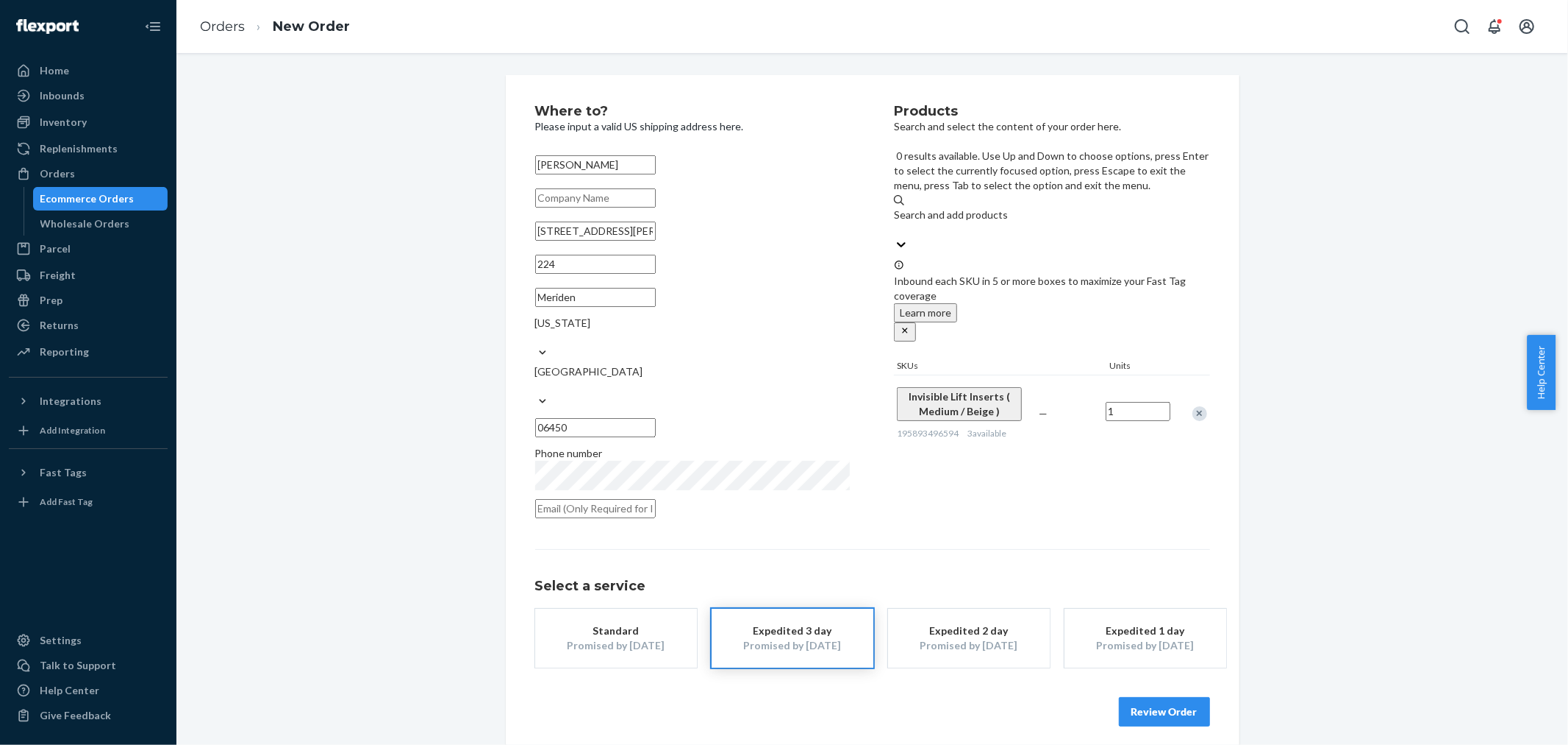
click at [1024, 208] on div "Search and add products" at bounding box center [1052, 214] width 315 height 14
click at [895, 222] on input "0 results available. Use Up and Down to choose options, press Enter to select t…" at bounding box center [895, 229] width 2 height 14
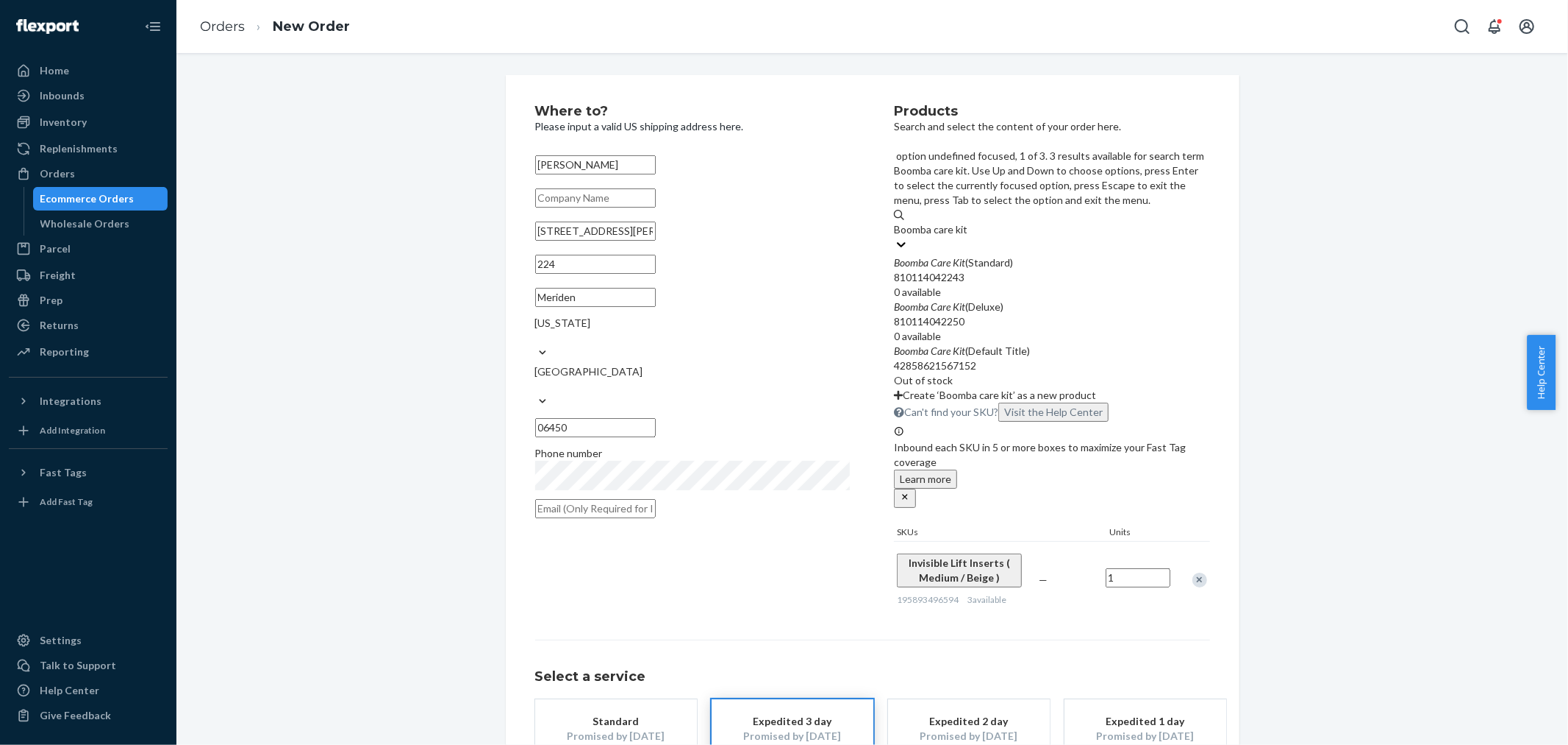
type input "Boomba care kit"
